Goal: Book appointment/travel/reservation

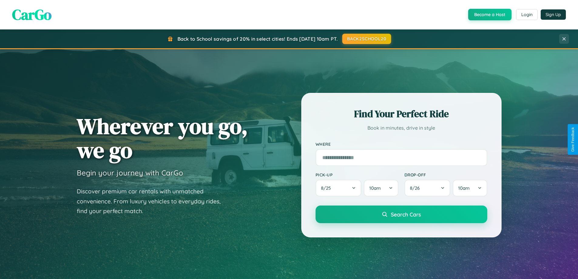
scroll to position [262, 0]
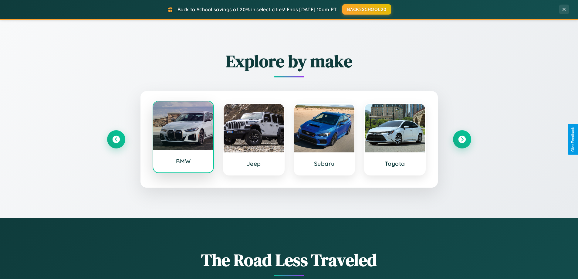
click at [183, 138] on div at bounding box center [183, 125] width 60 height 49
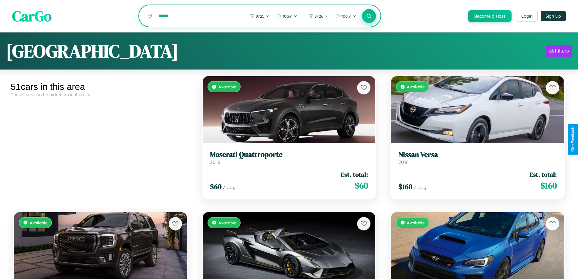
type input "******"
click at [369, 16] on icon at bounding box center [369, 16] width 6 height 6
